Goal: Information Seeking & Learning: Learn about a topic

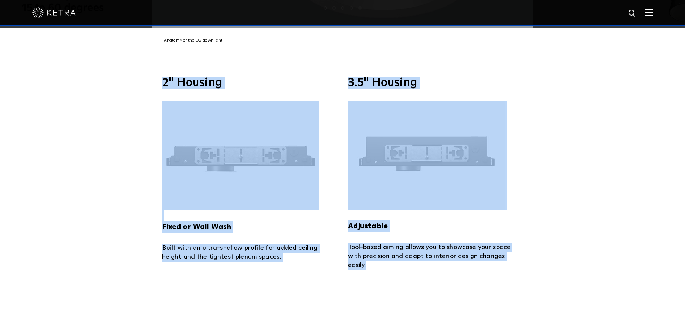
scroll to position [1625, 0]
click at [557, 277] on div "2" Housing Fixed or Wall Wash Built with an ultra-shallow profile for added cei…" at bounding box center [342, 173] width 685 height 258
drag, startPoint x: 557, startPoint y: 277, endPoint x: 52, endPoint y: 61, distance: 549.0
click at [52, 61] on div "2" Housing Fixed or Wall Wash Built with an ultra-shallow profile for added cei…" at bounding box center [342, 173] width 685 height 258
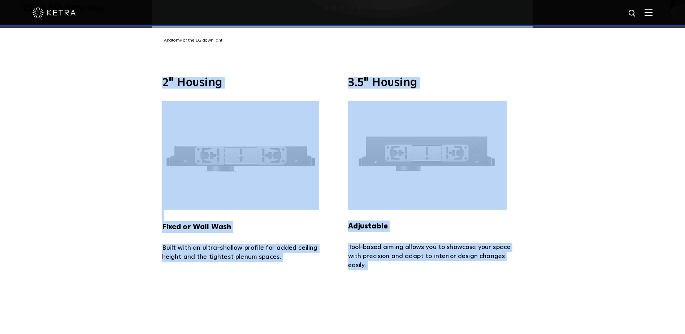
click at [52, 61] on div "2" Housing Fixed or Wall Wash Built with an ultra-shallow profile for added cei…" at bounding box center [342, 173] width 685 height 258
drag, startPoint x: 100, startPoint y: 73, endPoint x: 517, endPoint y: 268, distance: 460.7
click at [517, 268] on div "2" Housing Fixed or Wall Wash Built with an ultra-shallow profile for added cei…" at bounding box center [342, 173] width 685 height 258
drag, startPoint x: 517, startPoint y: 268, endPoint x: 95, endPoint y: 70, distance: 466.8
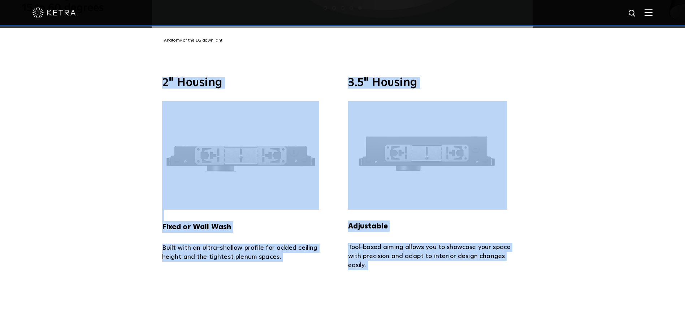
click at [95, 70] on div "2" Housing Fixed or Wall Wash Built with an ultra-shallow profile for added cei…" at bounding box center [342, 173] width 685 height 258
drag, startPoint x: 95, startPoint y: 70, endPoint x: 478, endPoint y: 246, distance: 422.0
click at [478, 246] on div "2" Housing Fixed or Wall Wash Built with an ultra-shallow profile for added cei…" at bounding box center [342, 173] width 685 height 258
click at [478, 246] on p "Tool-based aiming allows you to showcase your space with precision and adapt to…" at bounding box center [435, 256] width 175 height 27
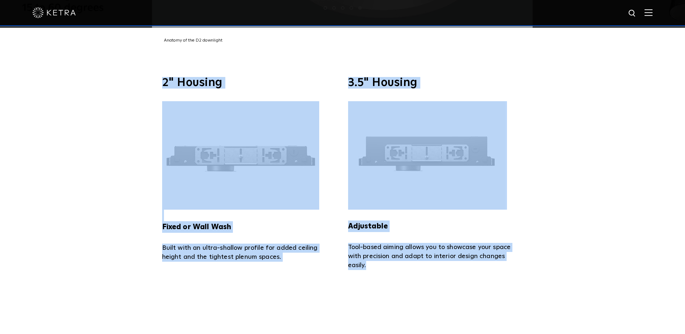
drag, startPoint x: 484, startPoint y: 263, endPoint x: 143, endPoint y: 62, distance: 395.8
click at [143, 62] on div "2" Housing Fixed or Wall Wash Built with an ultra-shallow profile for added cei…" at bounding box center [342, 173] width 685 height 258
drag, startPoint x: 143, startPoint y: 62, endPoint x: 463, endPoint y: 251, distance: 371.7
click at [463, 251] on div "2" Housing Fixed or Wall Wash Built with an ultra-shallow profile for added cei…" at bounding box center [342, 173] width 685 height 258
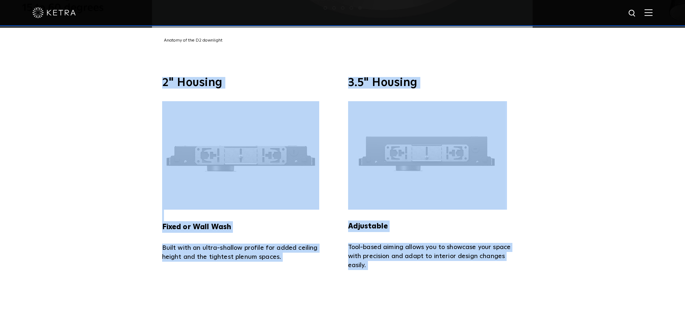
click at [463, 251] on p "Tool-based aiming allows you to showcase your space with precision and adapt to…" at bounding box center [435, 256] width 175 height 27
drag, startPoint x: 474, startPoint y: 268, endPoint x: 134, endPoint y: 64, distance: 396.6
click at [134, 64] on div "2" Housing Fixed or Wall Wash Built with an ultra-shallow profile for added cei…" at bounding box center [342, 173] width 685 height 258
drag, startPoint x: 134, startPoint y: 64, endPoint x: 544, endPoint y: 258, distance: 454.1
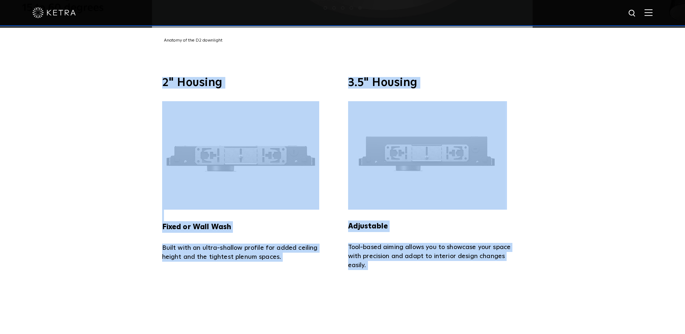
click at [544, 258] on div "2" Housing Fixed or Wall Wash Built with an ultra-shallow profile for added cei…" at bounding box center [342, 173] width 685 height 258
click at [545, 258] on div "2" Housing Fixed or Wall Wash Built with an ultra-shallow profile for added cei…" at bounding box center [342, 173] width 685 height 258
